Goal: Complete application form

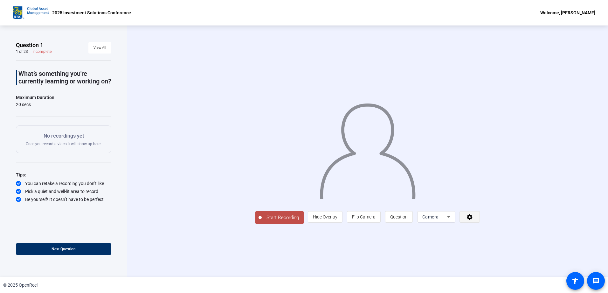
click at [474, 220] on icon at bounding box center [469, 216] width 7 height 6
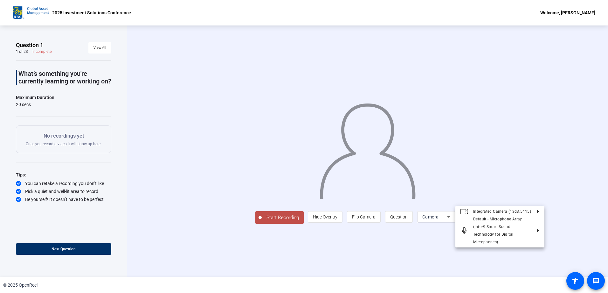
click at [531, 253] on div at bounding box center [304, 146] width 608 height 293
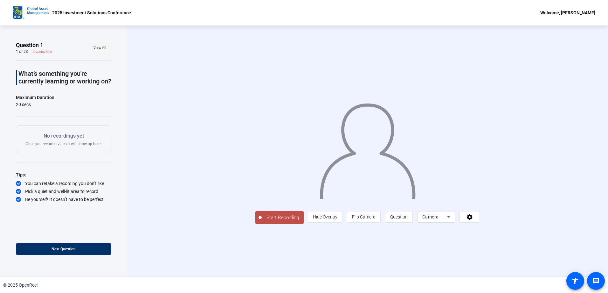
click at [101, 48] on span "View All" at bounding box center [100, 48] width 13 height 10
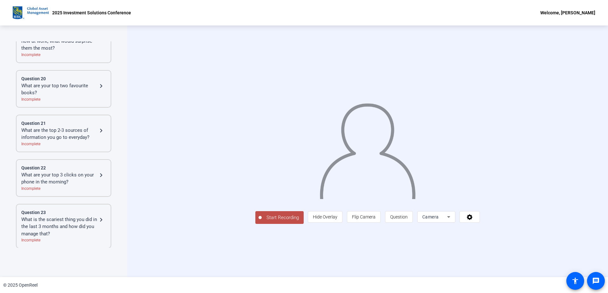
scroll to position [891, 0]
click at [99, 86] on mat-icon "navigate_next" at bounding box center [101, 85] width 8 height 8
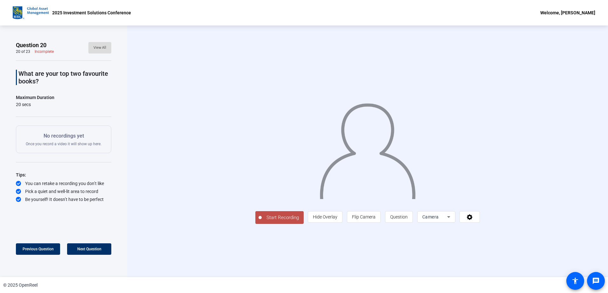
click at [105, 46] on span "View All" at bounding box center [100, 48] width 13 height 10
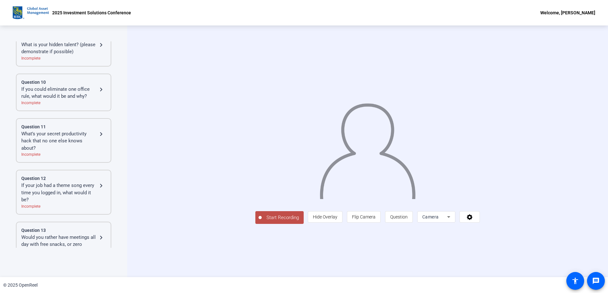
scroll to position [318, 0]
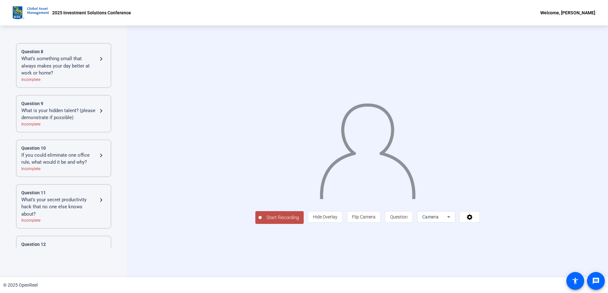
click at [572, 11] on div "Welcome, Karen McNally" at bounding box center [567, 13] width 55 height 8
click at [564, 20] on span "Logout" at bounding box center [563, 22] width 25 height 8
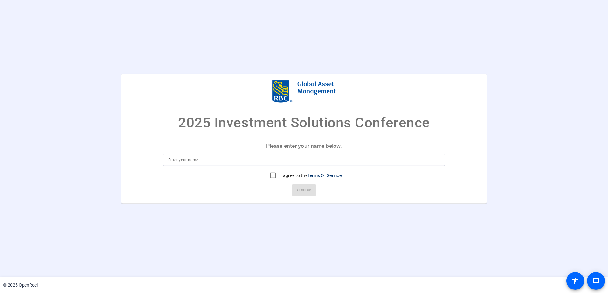
click at [216, 163] on input at bounding box center [304, 160] width 272 height 8
type input "Sydney Da Re"
click at [272, 175] on input "I agree to the Terms Of Service" at bounding box center [273, 175] width 13 height 13
checkbox input "true"
click at [309, 188] on span "Continue" at bounding box center [304, 190] width 14 height 10
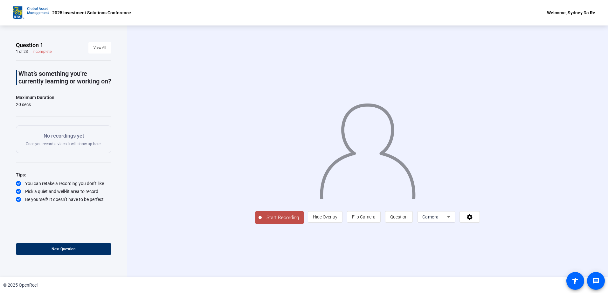
click at [566, 10] on div "Welcome, Sydney Da Re" at bounding box center [571, 13] width 48 height 8
click at [559, 20] on span "Logout" at bounding box center [565, 22] width 25 height 8
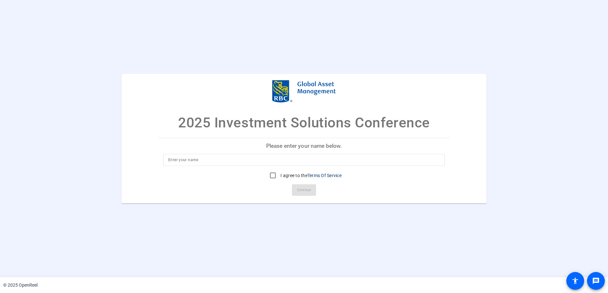
click at [215, 158] on input at bounding box center [304, 160] width 272 height 8
type input "Gemma Royal"
click at [273, 173] on input "I agree to the Terms Of Service" at bounding box center [273, 175] width 13 height 13
checkbox input "true"
click at [308, 187] on span "Continue" at bounding box center [304, 190] width 14 height 10
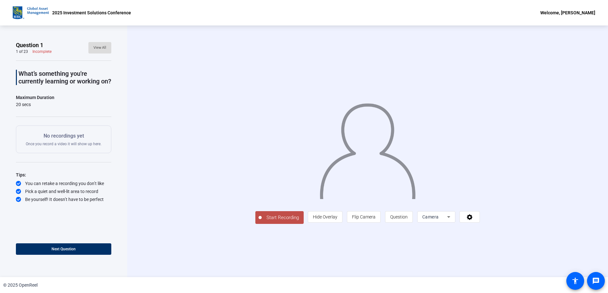
click at [103, 45] on span "View All" at bounding box center [100, 48] width 13 height 10
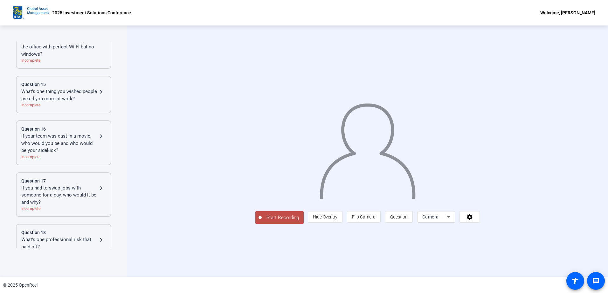
scroll to position [636, 0]
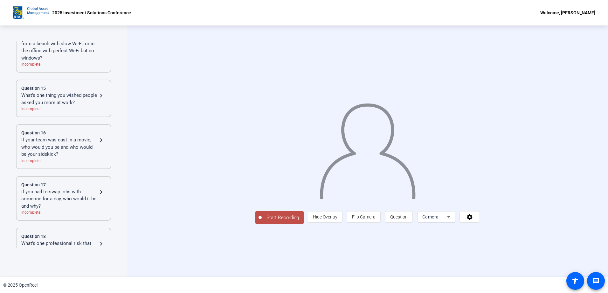
click at [567, 13] on div "Welcome, Gemma Royal" at bounding box center [567, 13] width 55 height 8
drag, startPoint x: 109, startPoint y: 169, endPoint x: 109, endPoint y: 52, distance: 116.4
click at [109, 52] on div at bounding box center [304, 146] width 608 height 293
click at [126, 107] on div "Questions Question 1 What’s something you're currently learning or working on? …" at bounding box center [63, 150] width 127 height 251
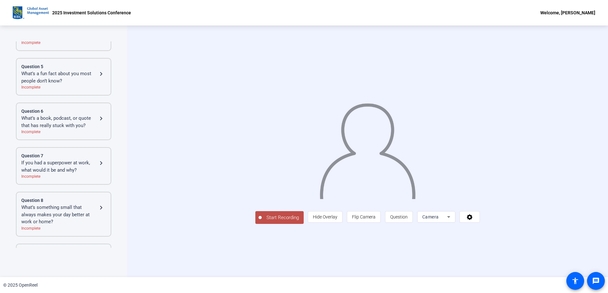
scroll to position [0, 0]
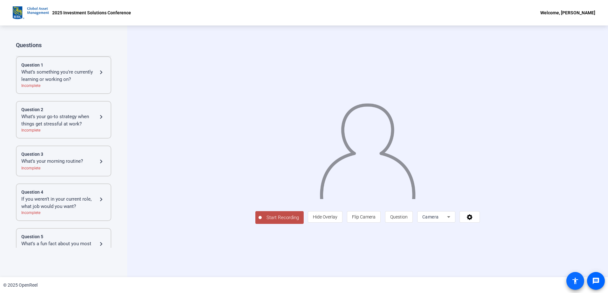
click at [576, 279] on mat-icon "accessibility" at bounding box center [576, 281] width 8 height 8
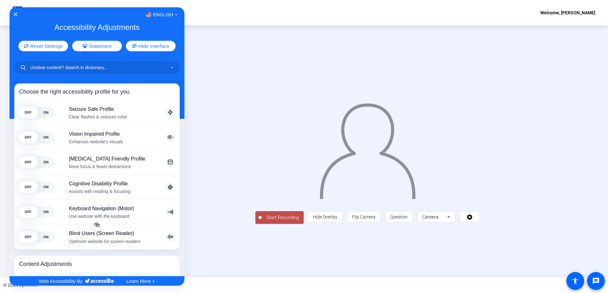
click at [16, 12] on div "English" at bounding box center [97, 14] width 175 height 8
click at [14, 14] on icon "Close Accessibility Interface" at bounding box center [15, 14] width 4 height 4
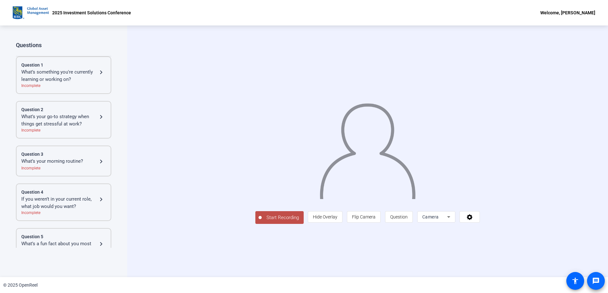
click at [596, 278] on mat-icon "message" at bounding box center [596, 281] width 8 height 8
click at [88, 11] on p "2025 Investment Solutions Conference" at bounding box center [91, 13] width 79 height 8
click at [567, 11] on div "Welcome, Gemma Royal" at bounding box center [567, 13] width 55 height 8
click at [573, 21] on span "Logout" at bounding box center [564, 22] width 25 height 8
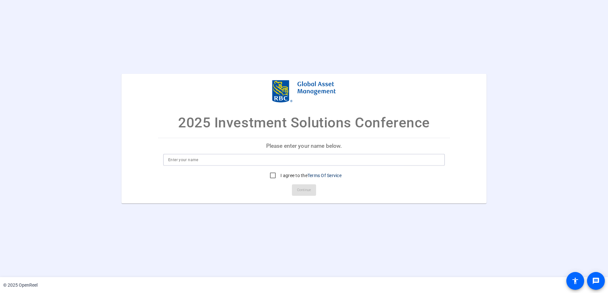
click at [202, 161] on input at bounding box center [304, 160] width 272 height 8
type input "Sydney Da Re"
click at [274, 176] on input "I agree to the Terms Of Service" at bounding box center [273, 175] width 13 height 13
checkbox input "true"
click at [312, 184] on span at bounding box center [304, 189] width 24 height 15
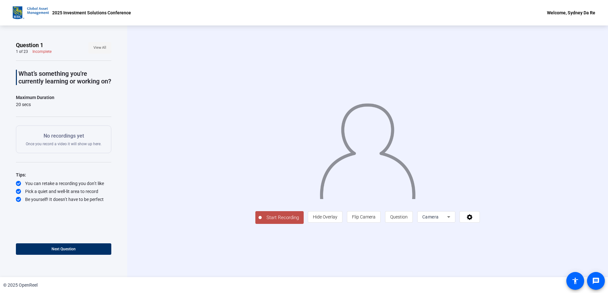
click at [98, 44] on span "View All" at bounding box center [100, 48] width 13 height 10
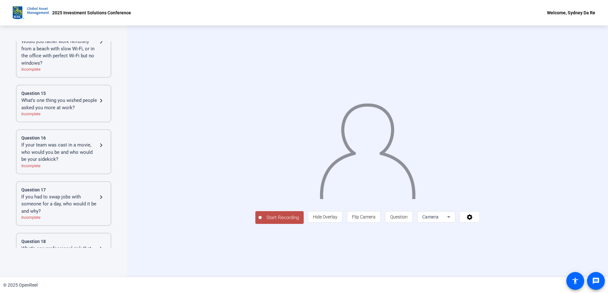
scroll to position [732, 0]
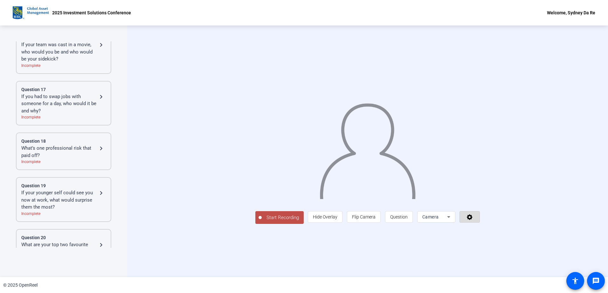
click at [480, 224] on span at bounding box center [470, 216] width 20 height 15
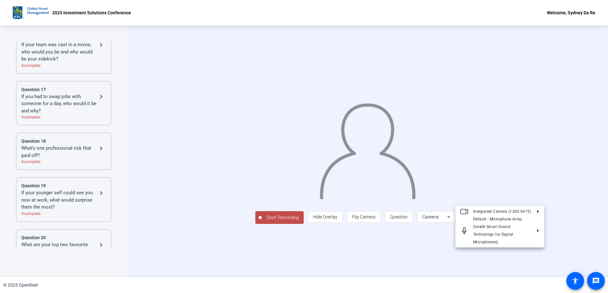
click at [545, 261] on div at bounding box center [304, 146] width 608 height 293
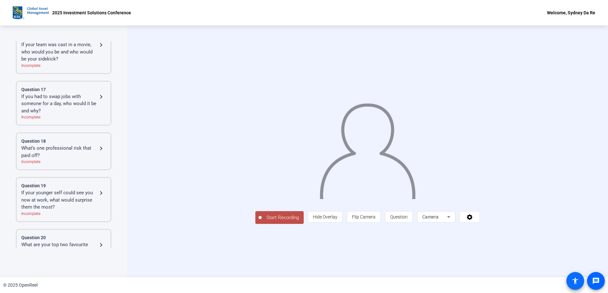
click at [578, 275] on span at bounding box center [575, 280] width 15 height 15
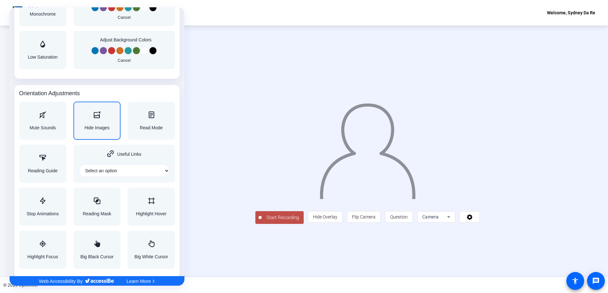
scroll to position [615, 0]
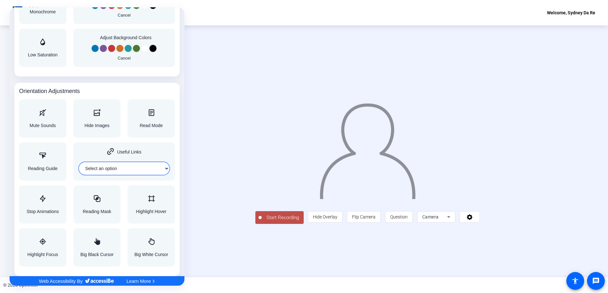
drag, startPoint x: 150, startPoint y: 173, endPoint x: 155, endPoint y: 169, distance: 5.9
click at [150, 173] on select "Select an option" at bounding box center [124, 168] width 91 height 13
click at [157, 168] on select "Select an option Home Header Footer Main content" at bounding box center [124, 168] width 91 height 13
click at [591, 88] on div at bounding box center [304, 146] width 608 height 293
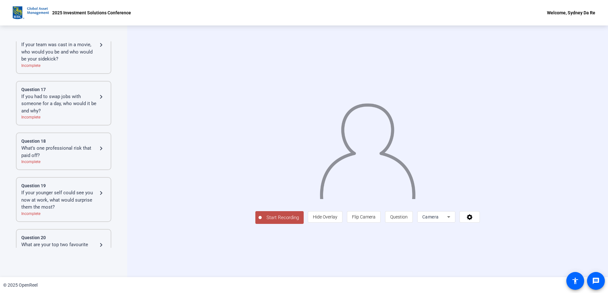
scroll to position [0, 0]
